Goal: Book appointment/travel/reservation

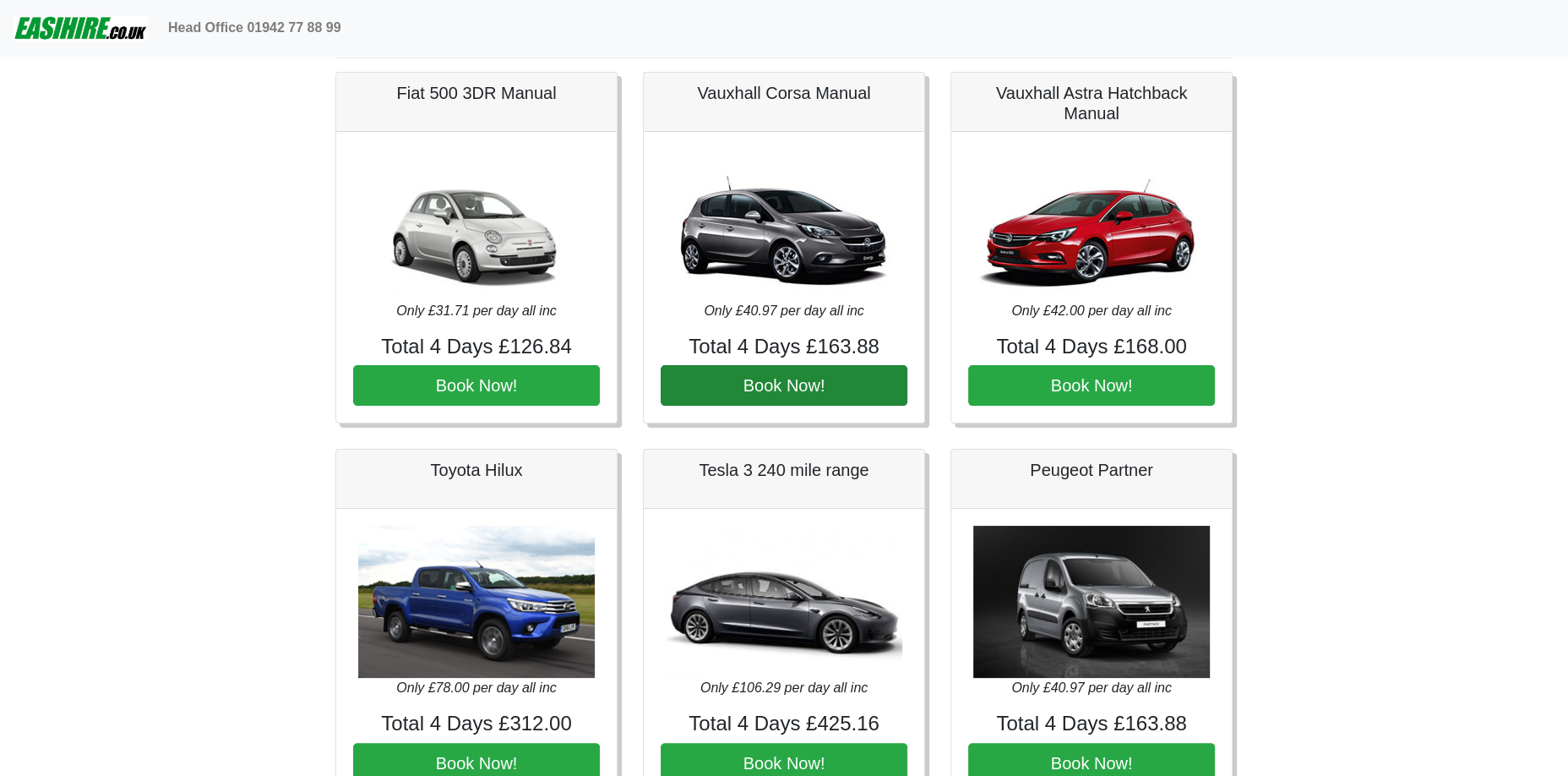
scroll to position [94, 0]
